Goal: Transaction & Acquisition: Purchase product/service

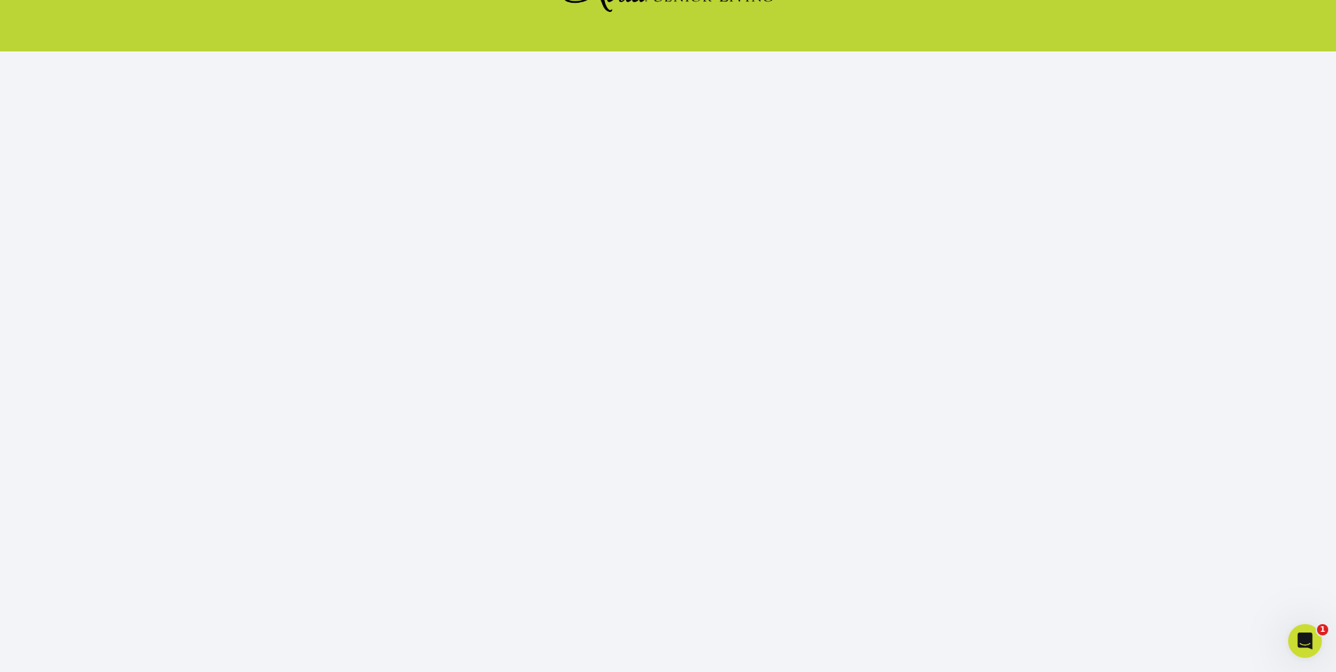
scroll to position [120, 0]
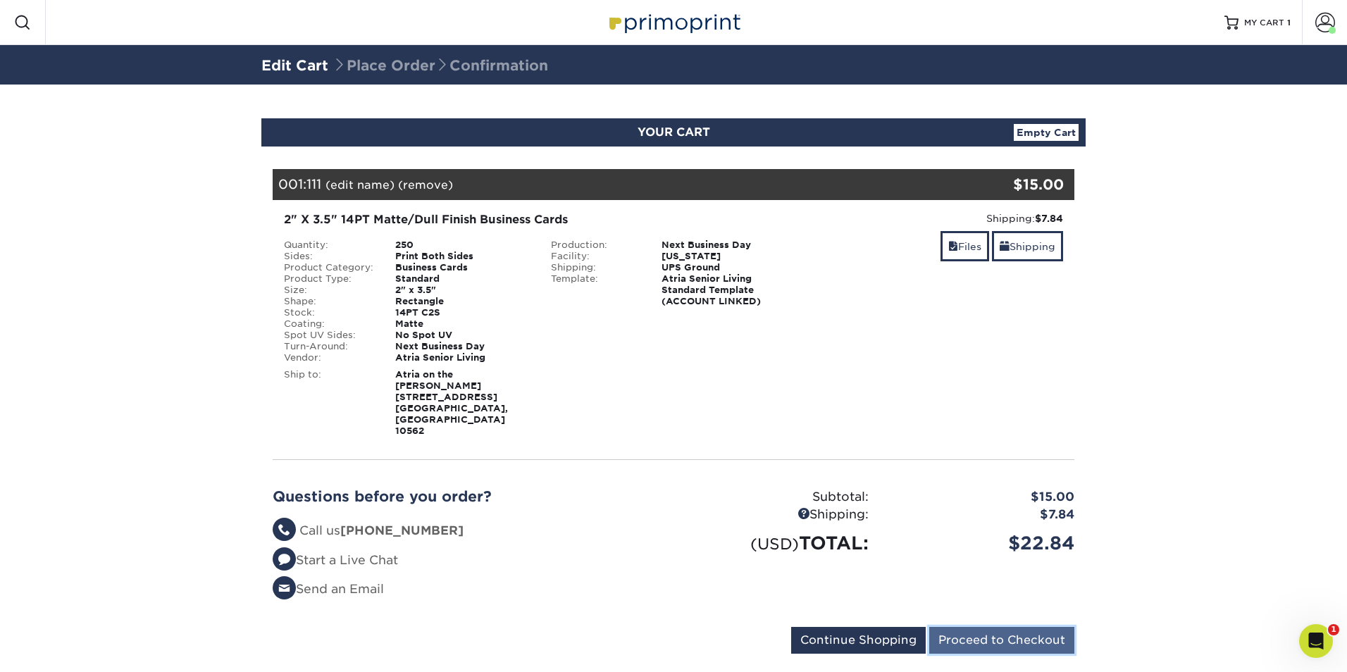
click at [1004, 627] on input "Proceed to Checkout" at bounding box center [1001, 640] width 145 height 27
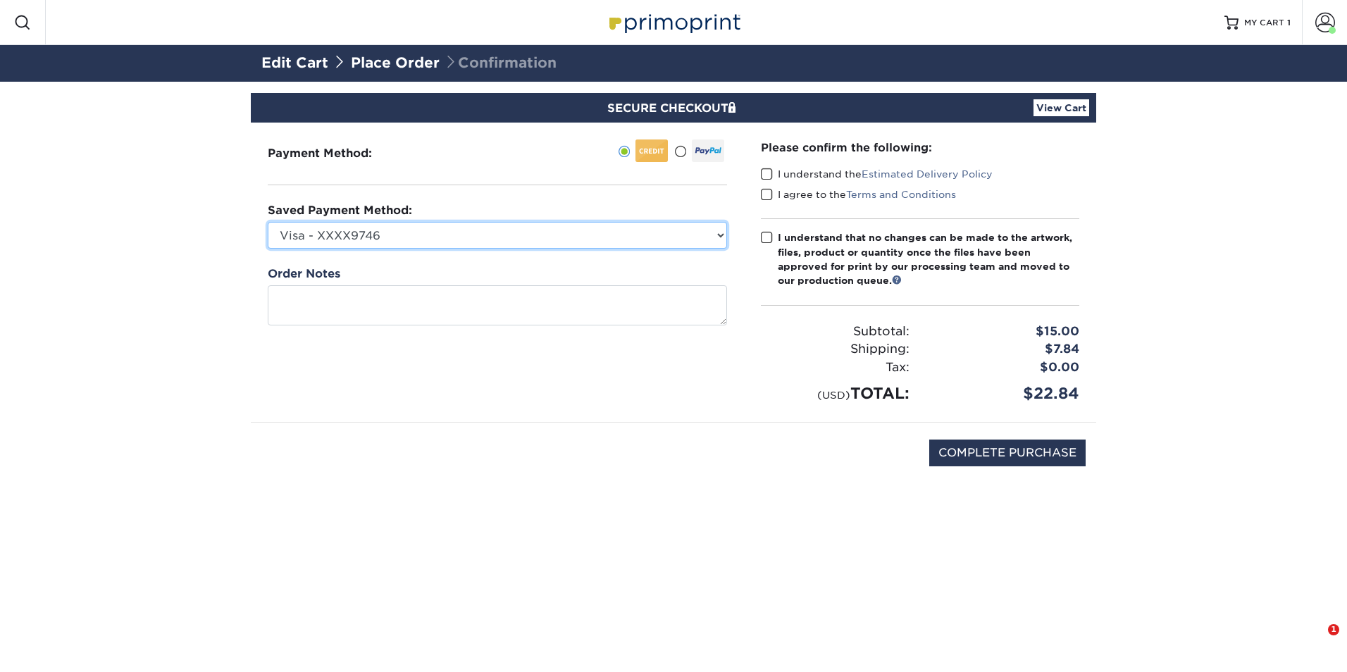
click at [343, 233] on select "Visa - XXXX9746 Visa - XXXX9712 Visa - XXXX5466 Visa - XXXX5466 Visa - XXXX5829…" at bounding box center [497, 235] width 459 height 27
select select "71322"
click at [268, 222] on select "Visa - XXXX9746 Visa - XXXX9712 Visa - XXXX5466 Visa - XXXX5466 Visa - XXXX5829…" at bounding box center [497, 235] width 459 height 27
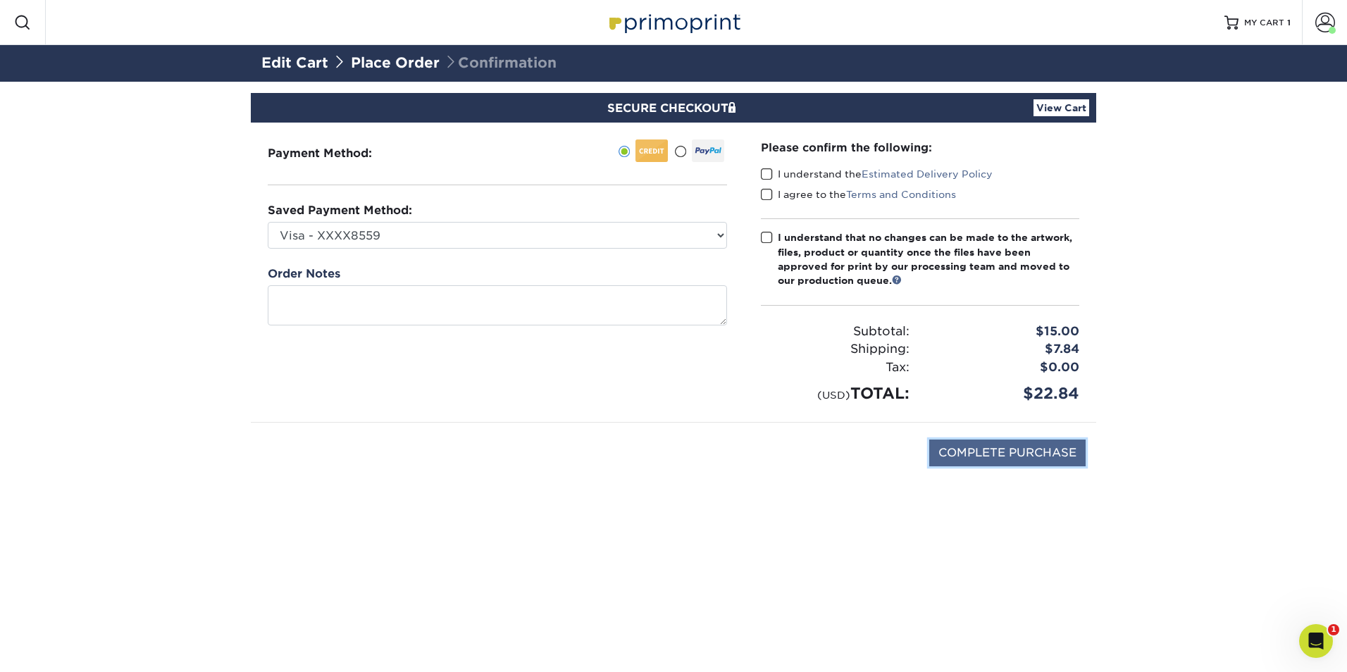
click at [1026, 444] on input "COMPLETE PURCHASE" at bounding box center [1007, 453] width 156 height 27
click at [770, 174] on span at bounding box center [767, 174] width 12 height 13
click at [0, 0] on input "I understand the Estimated Delivery Policy" at bounding box center [0, 0] width 0 height 0
click at [764, 198] on span at bounding box center [767, 194] width 12 height 13
click at [0, 0] on input "I agree to the Terms and Conditions" at bounding box center [0, 0] width 0 height 0
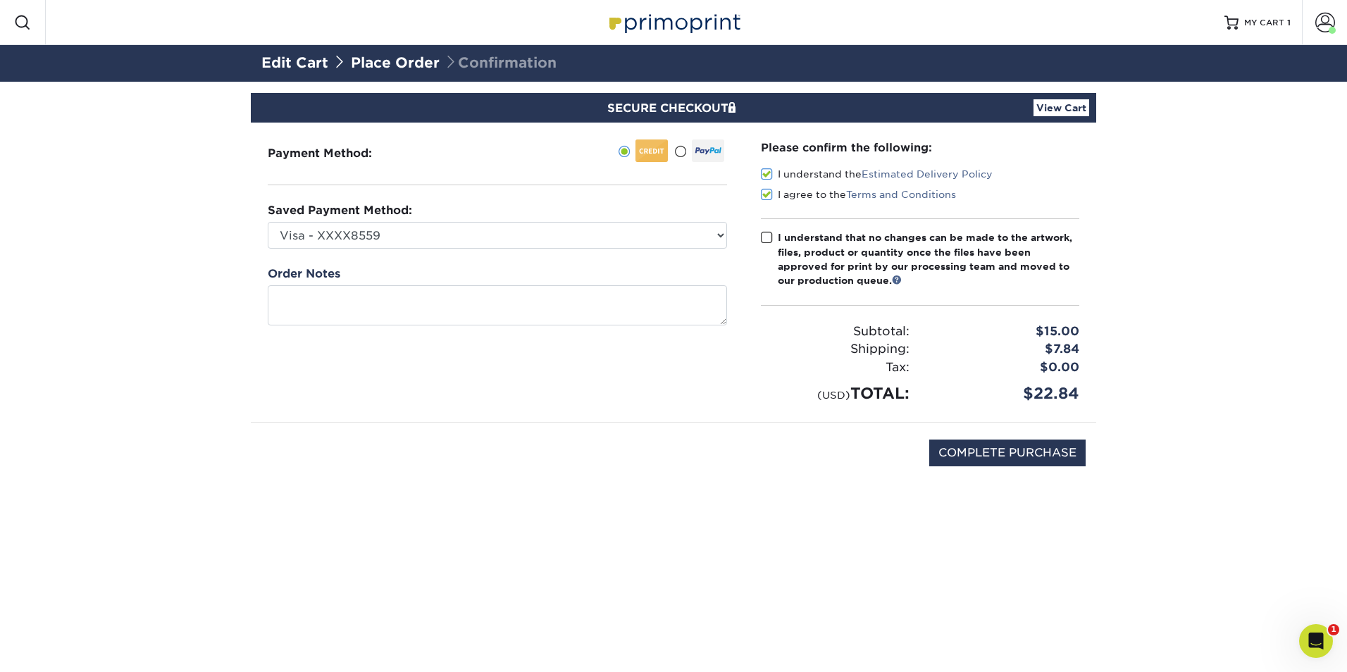
click at [769, 239] on span at bounding box center [767, 237] width 12 height 13
click at [0, 0] on input "I understand that no changes can be made to the artwork, files, product or quan…" at bounding box center [0, 0] width 0 height 0
click at [980, 443] on input "COMPLETE PURCHASE" at bounding box center [1007, 453] width 156 height 27
type input "PROCESSING, PLEASE WAIT..."
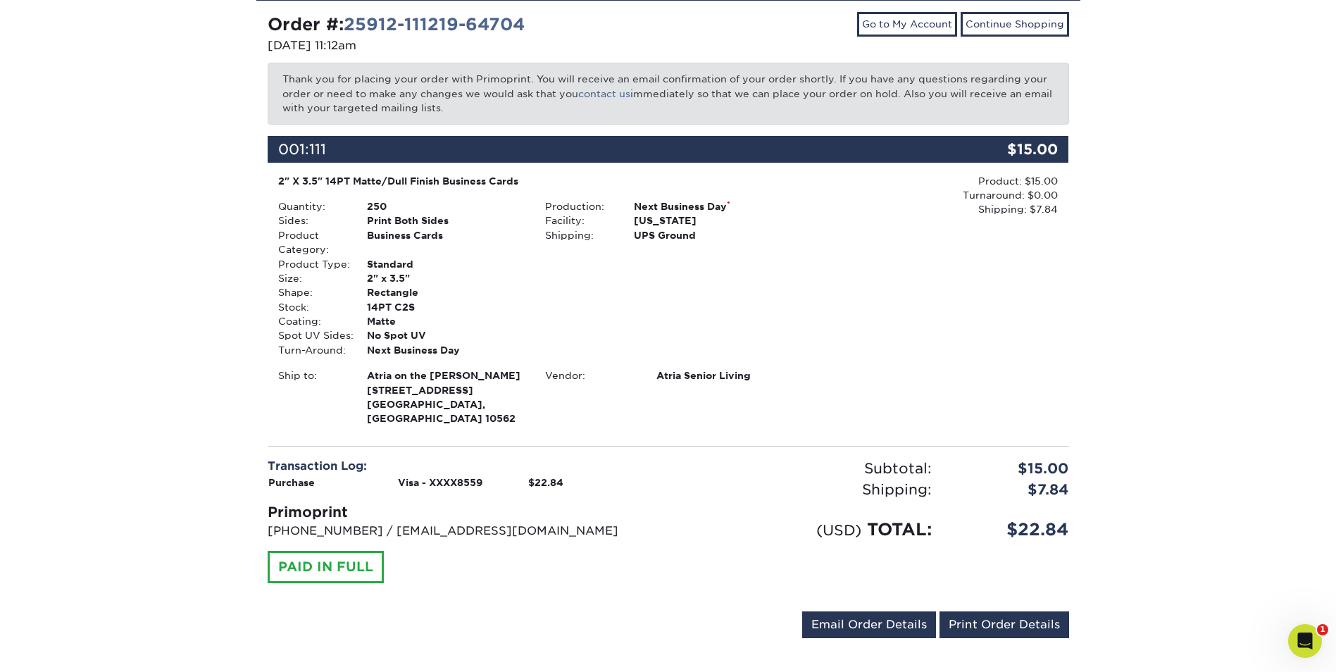
scroll to position [148, 0]
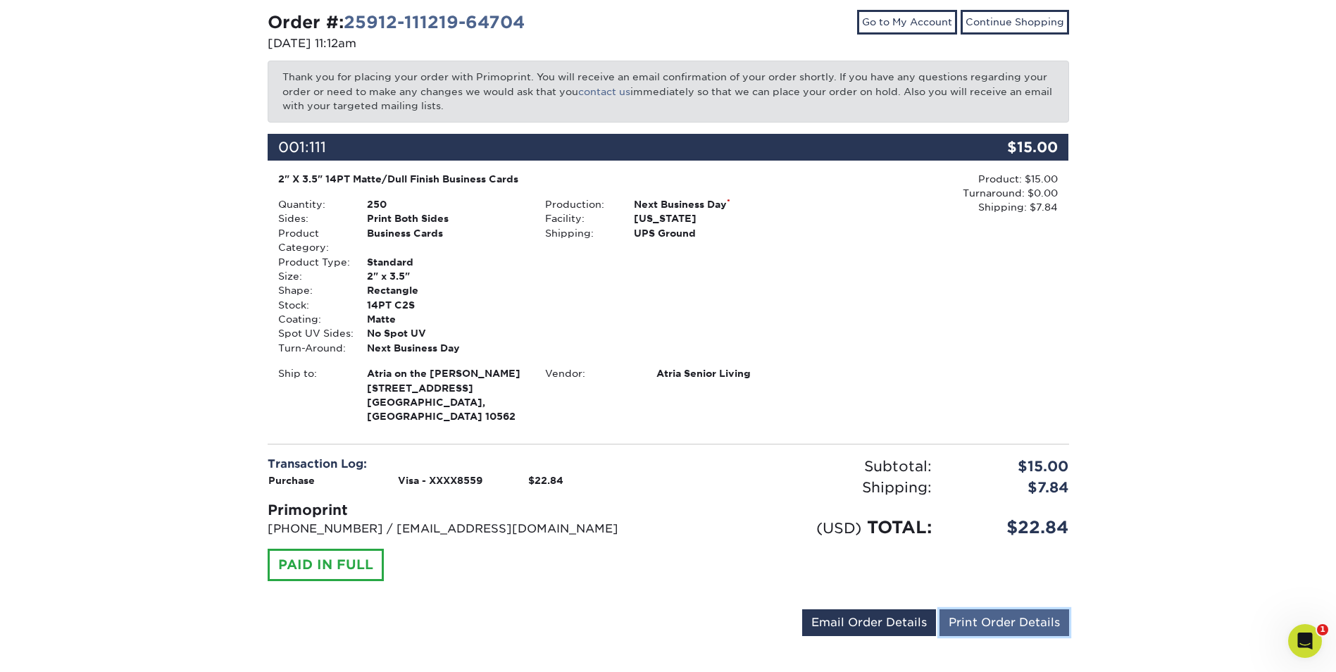
click at [985, 613] on link "Print Order Details" at bounding box center [1005, 622] width 130 height 27
